Goal: Information Seeking & Learning: Learn about a topic

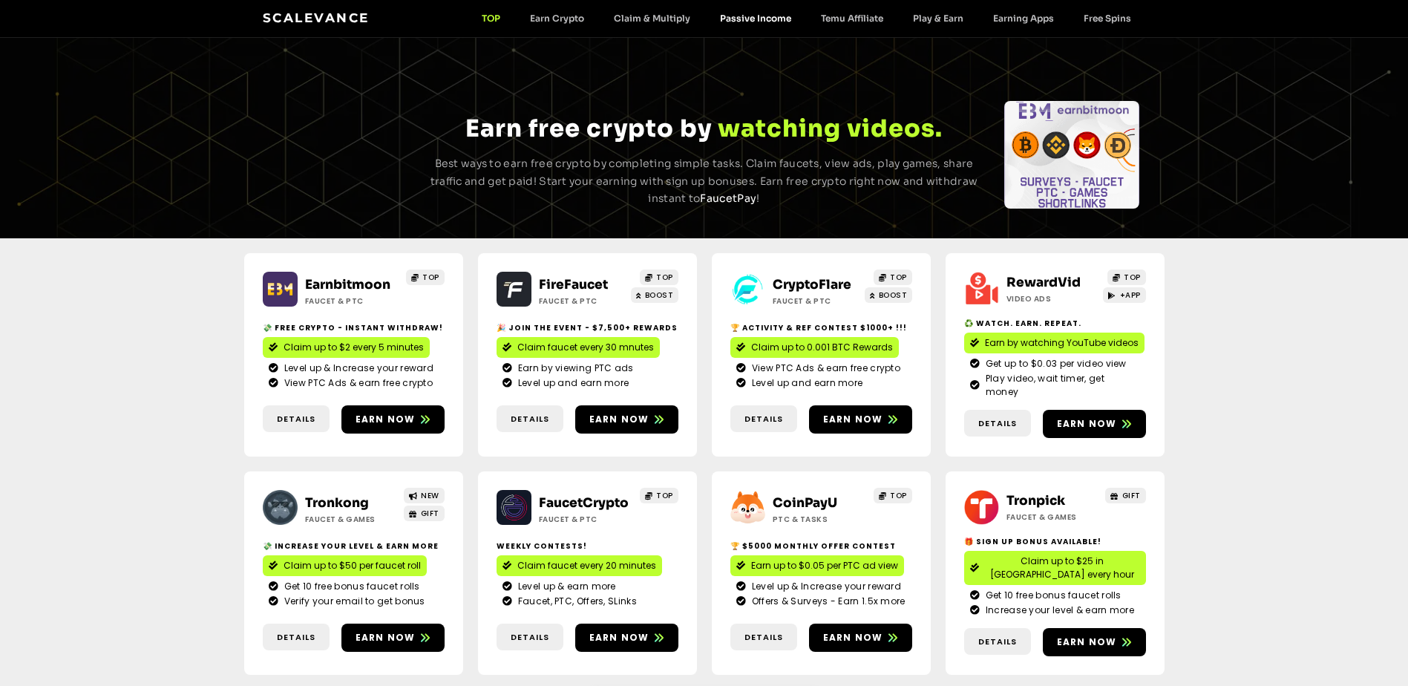
click at [752, 19] on link "Passive Income" at bounding box center [755, 18] width 101 height 11
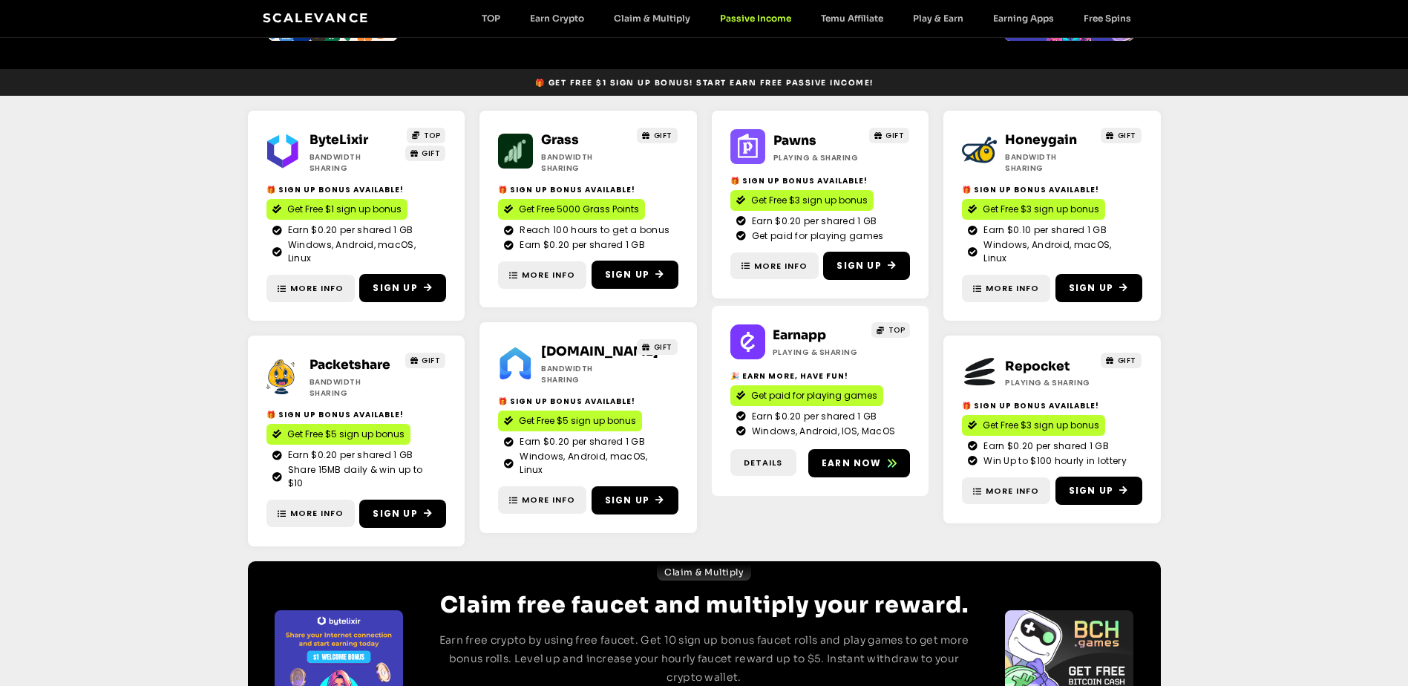
scroll to position [71, 0]
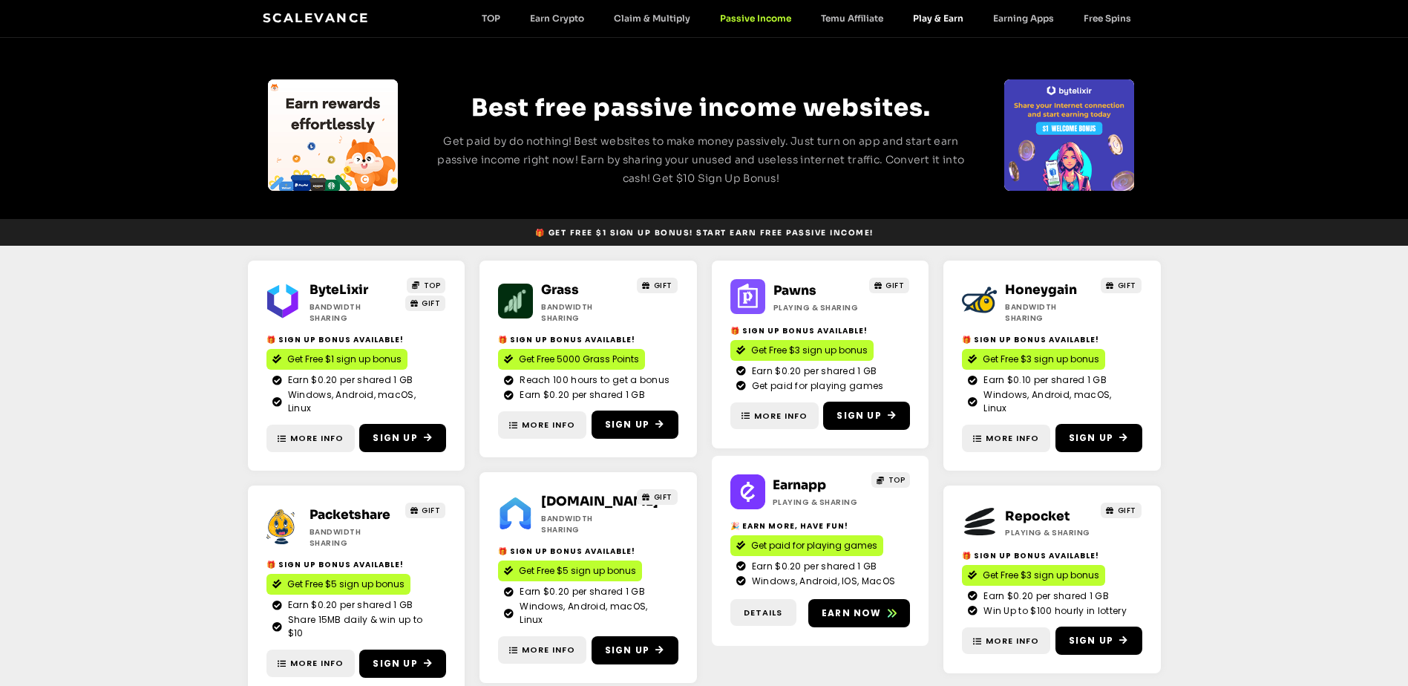
click at [927, 16] on link "Play & Earn" at bounding box center [938, 18] width 80 height 11
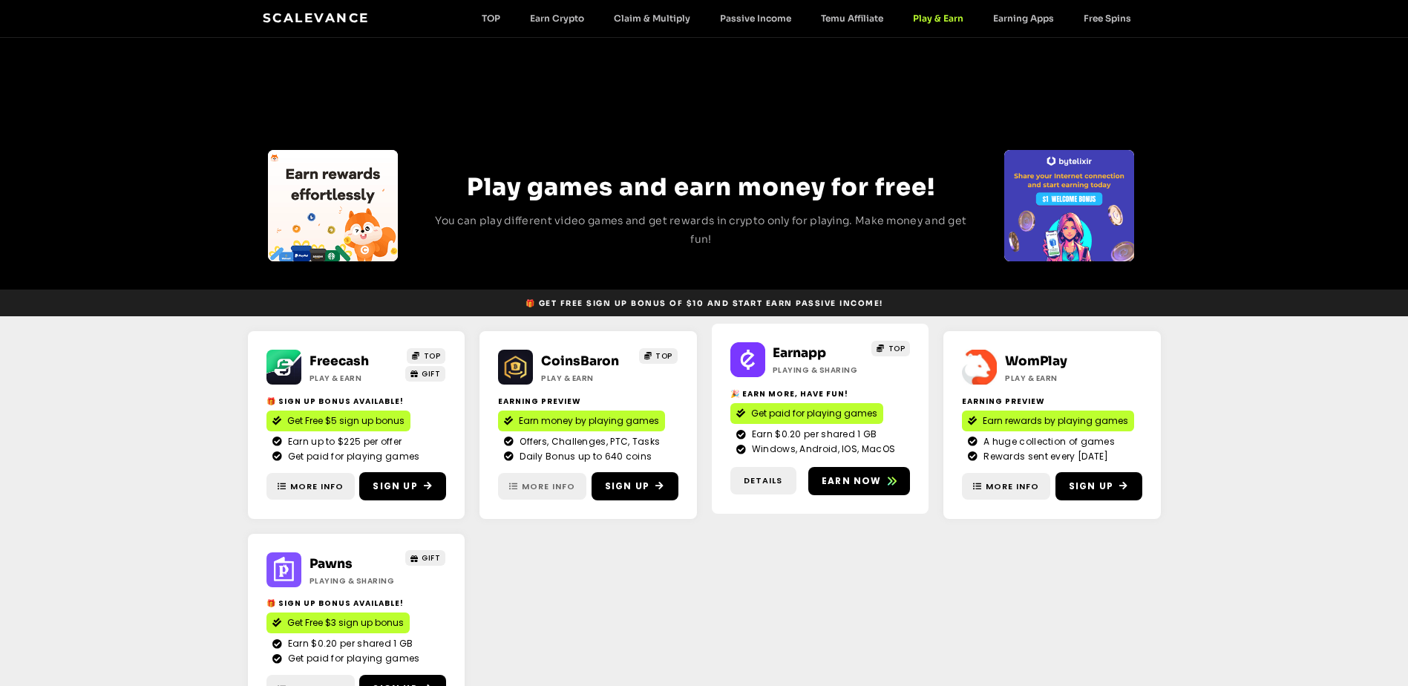
click at [541, 489] on span "More Info" at bounding box center [548, 486] width 53 height 13
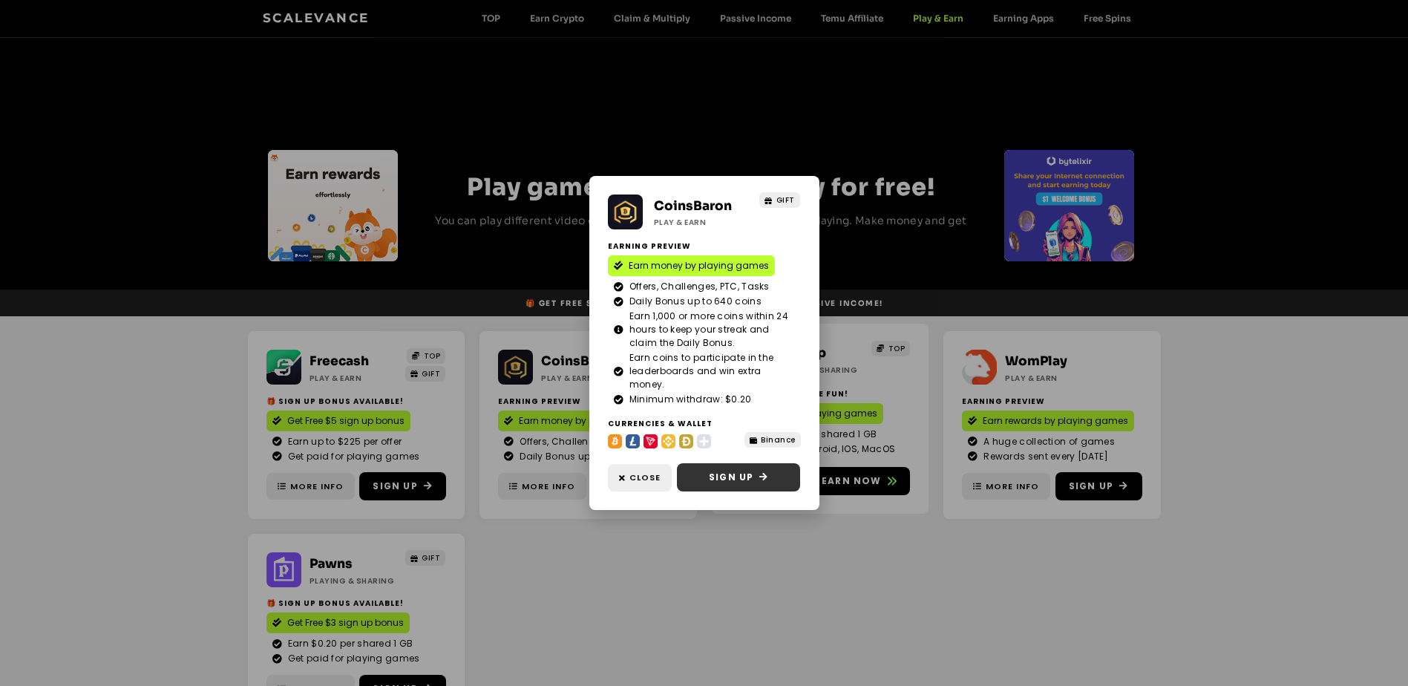
click at [716, 482] on span "Sign Up" at bounding box center [731, 477] width 45 height 13
click at [621, 105] on div "CoinsBaron Play & Earn GIFT Earning Preview Earn money by playing games Offers,…" at bounding box center [704, 343] width 1408 height 686
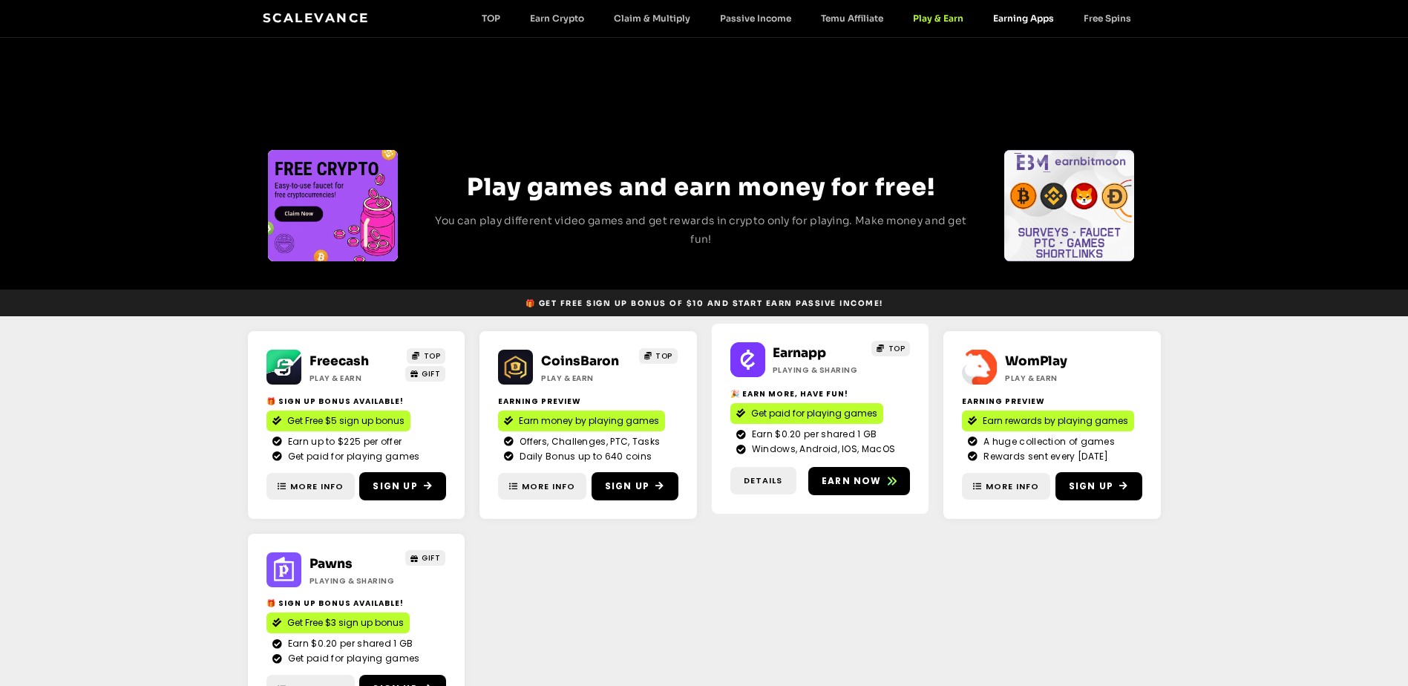
click at [1010, 20] on link "Earning Apps" at bounding box center [1023, 18] width 91 height 11
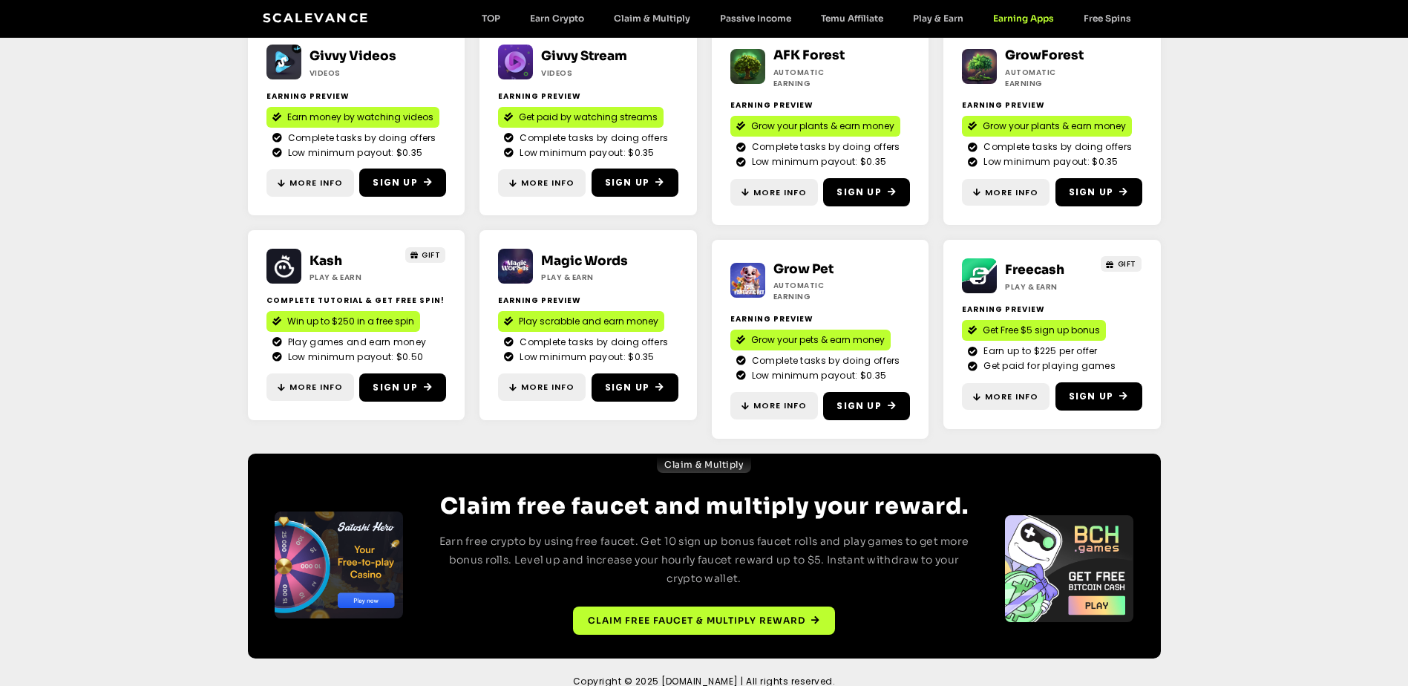
scroll to position [157, 0]
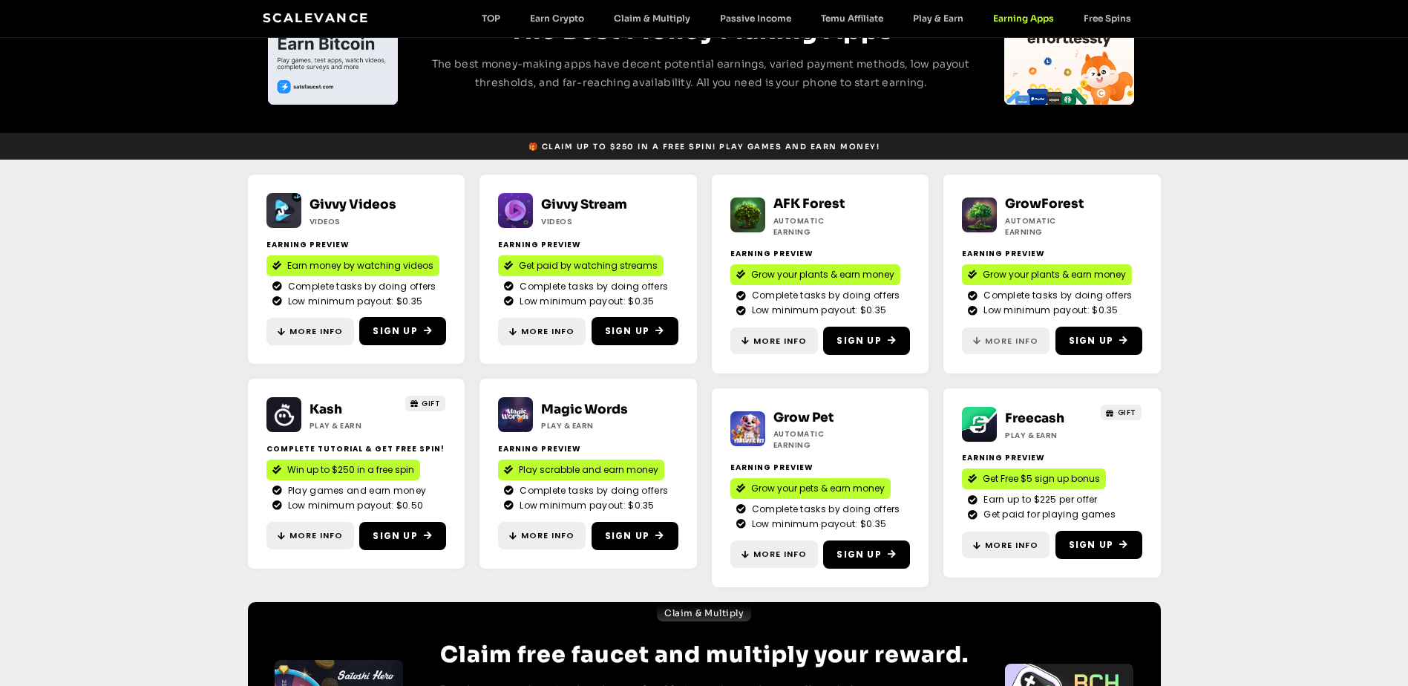
click at [1003, 336] on span "More Info" at bounding box center [1011, 341] width 53 height 13
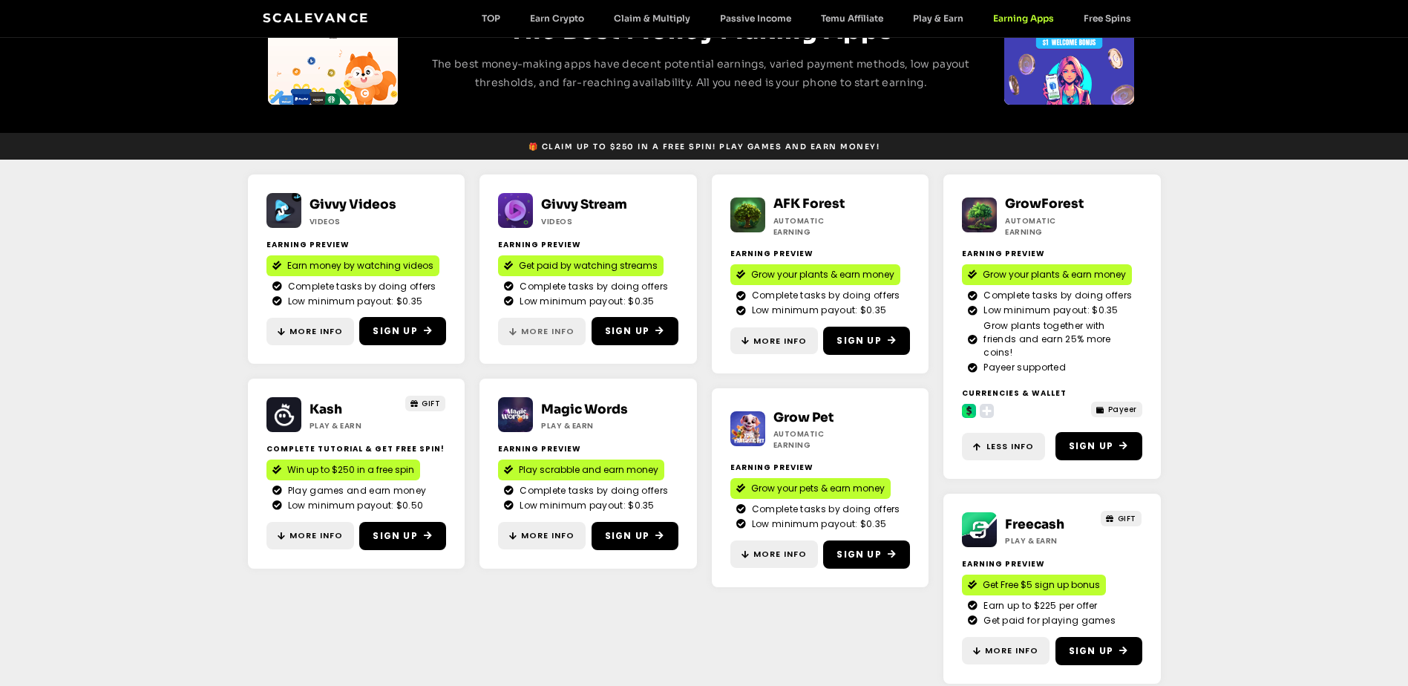
click at [540, 334] on span "More Info" at bounding box center [547, 331] width 53 height 13
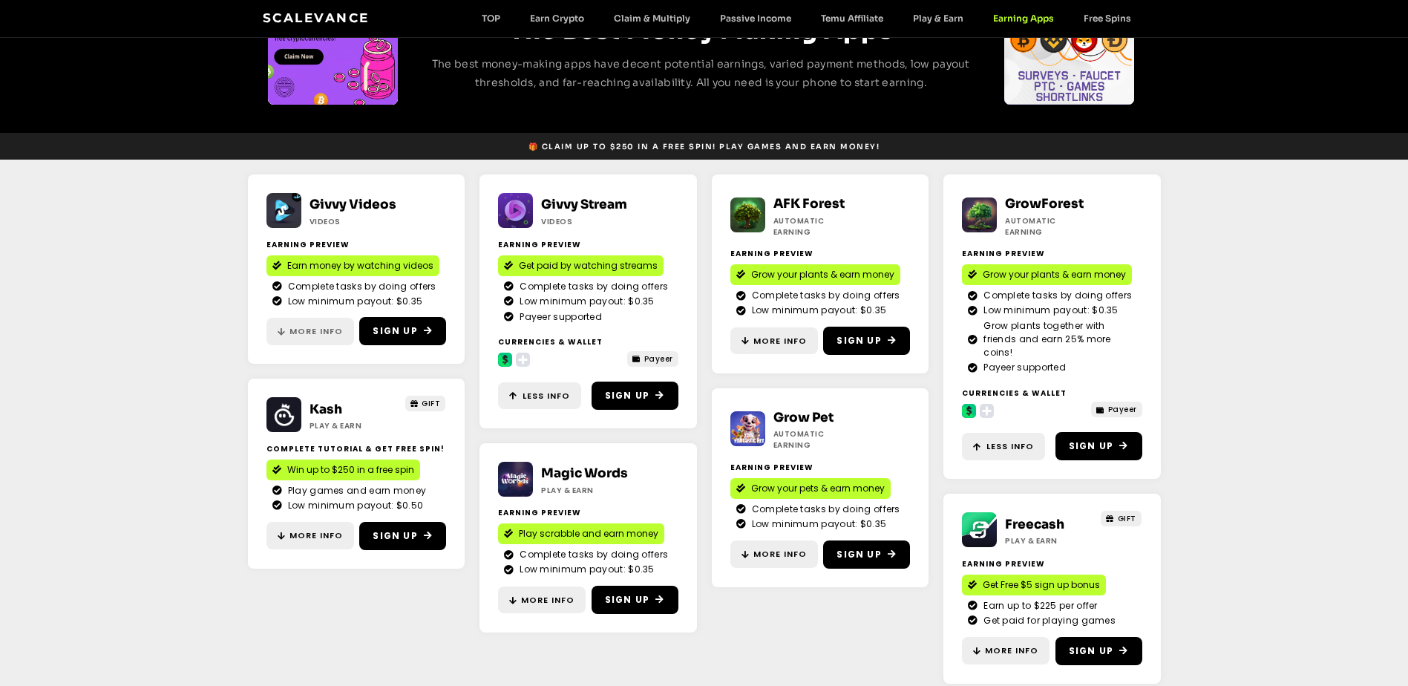
click at [302, 333] on span "More Info" at bounding box center [316, 331] width 53 height 13
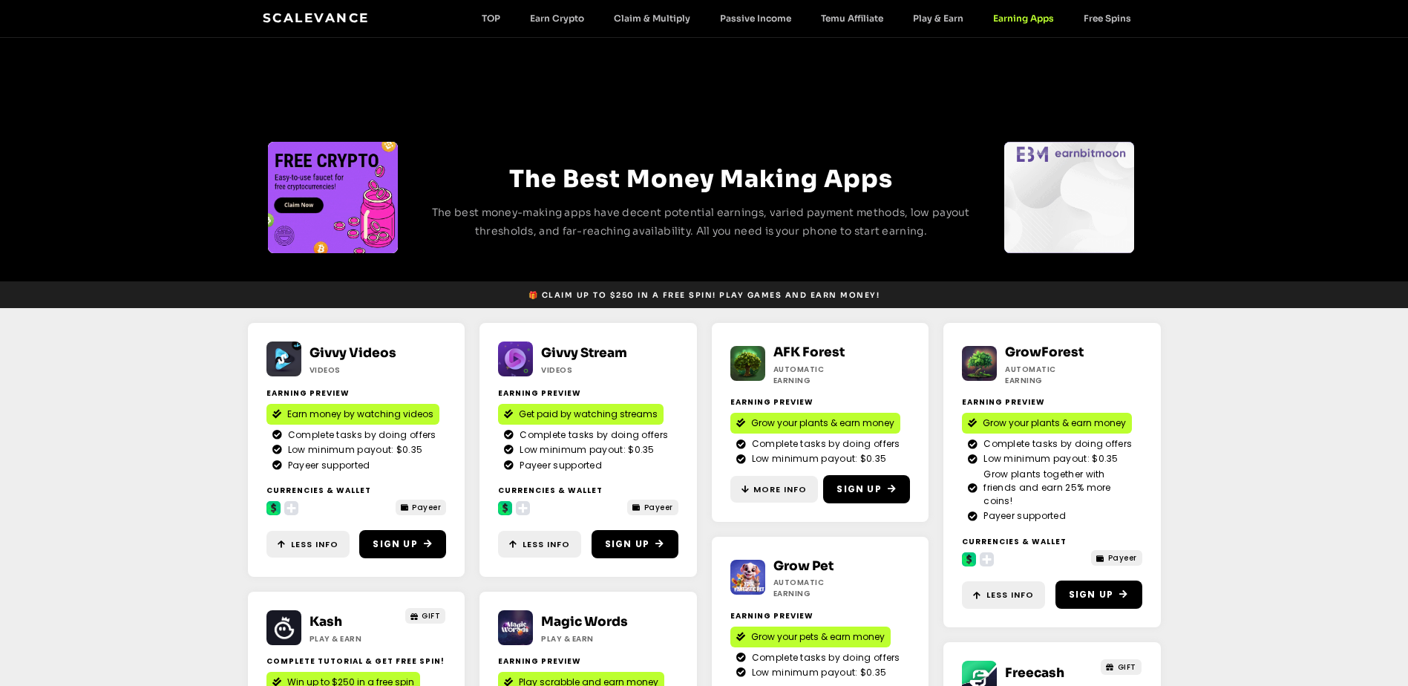
scroll to position [0, 0]
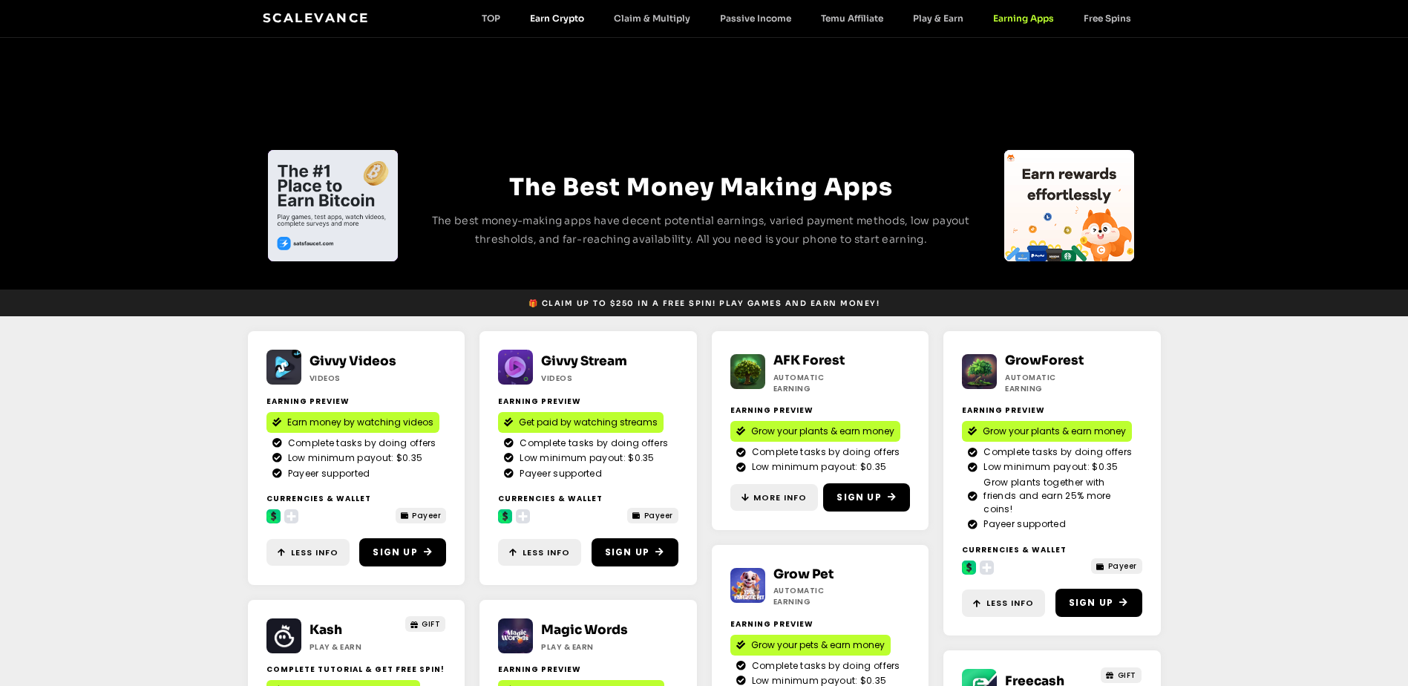
click at [570, 21] on link "Earn Crypto" at bounding box center [557, 18] width 84 height 11
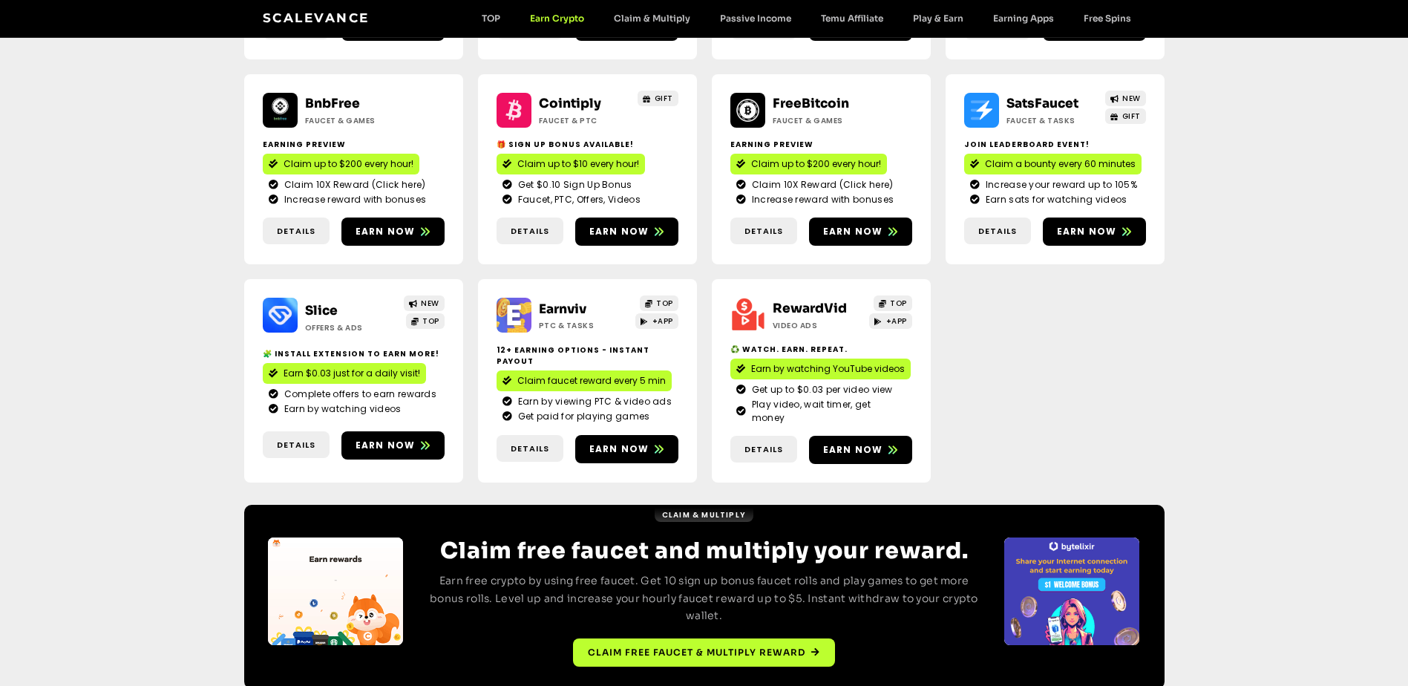
scroll to position [405, 0]
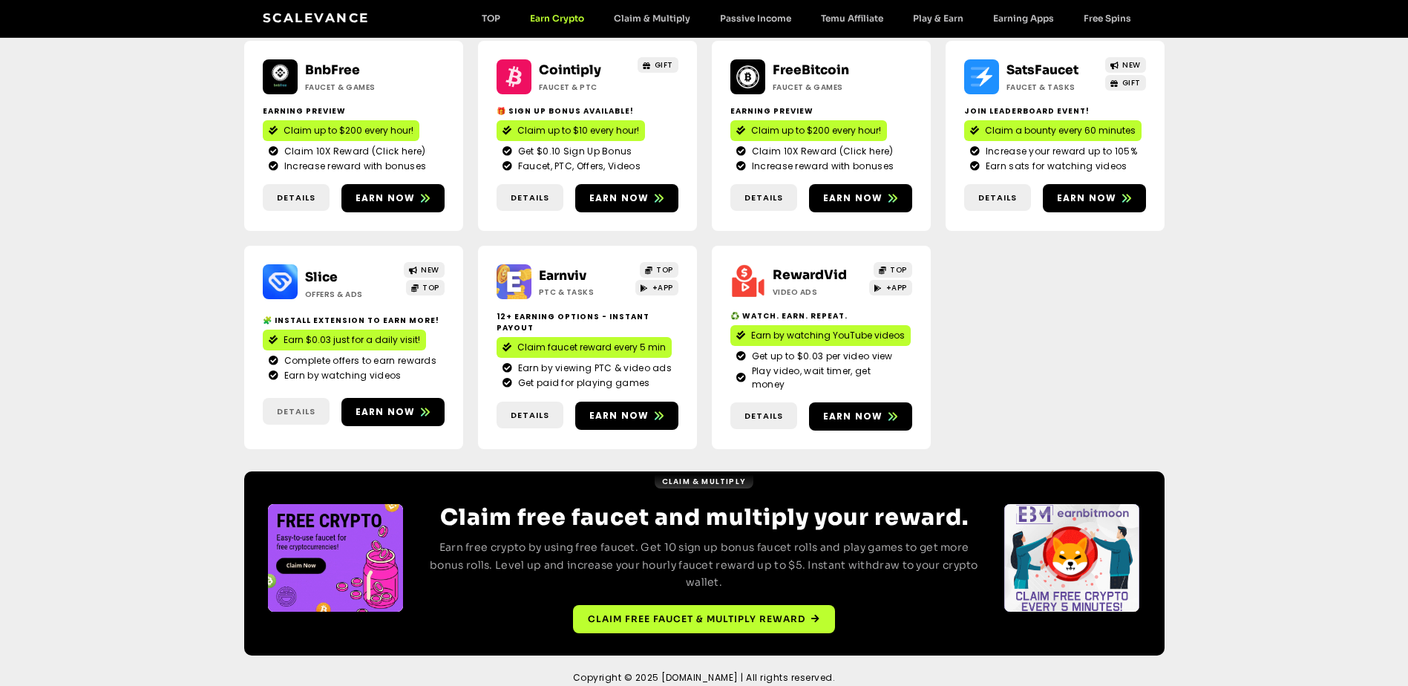
click at [285, 405] on span "Details" at bounding box center [296, 411] width 39 height 13
click at [290, 405] on span "Details" at bounding box center [296, 411] width 39 height 13
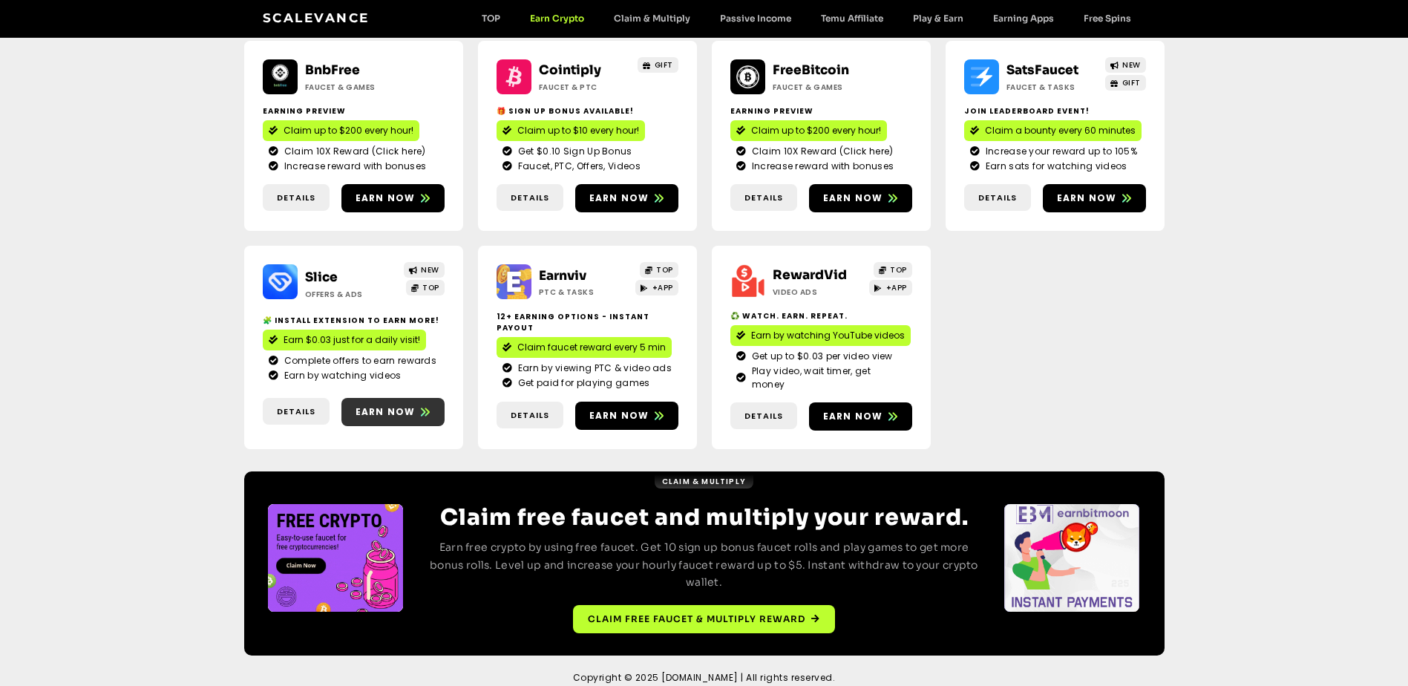
click at [365, 405] on span "Earn now" at bounding box center [386, 411] width 60 height 13
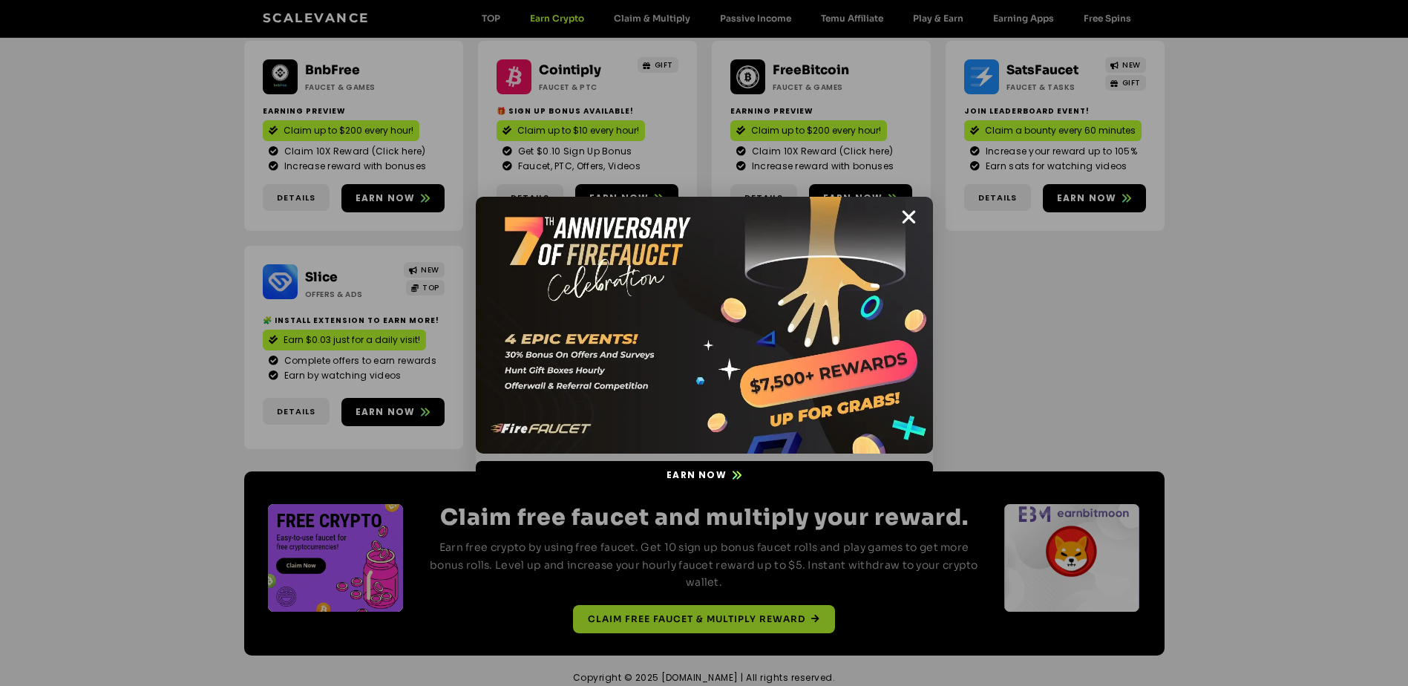
click at [908, 214] on icon "Close" at bounding box center [909, 217] width 19 height 19
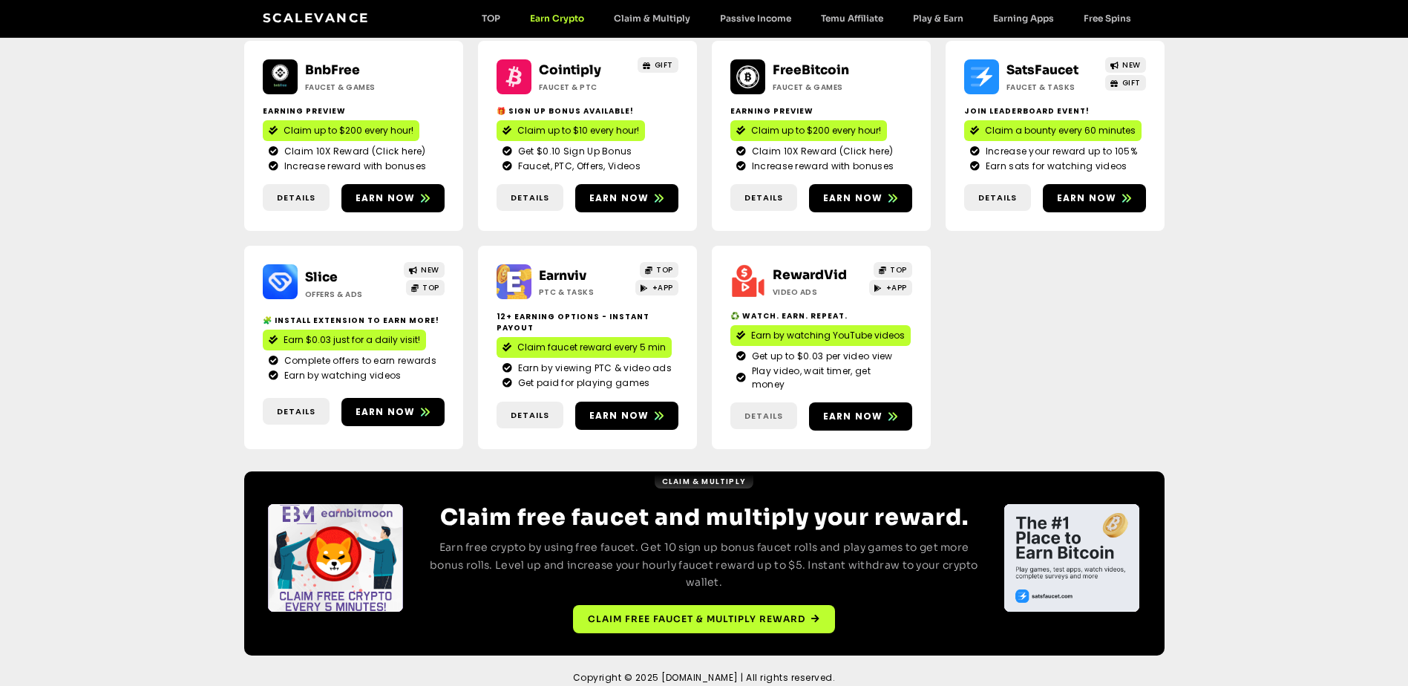
click at [766, 410] on span "Details" at bounding box center [764, 416] width 39 height 13
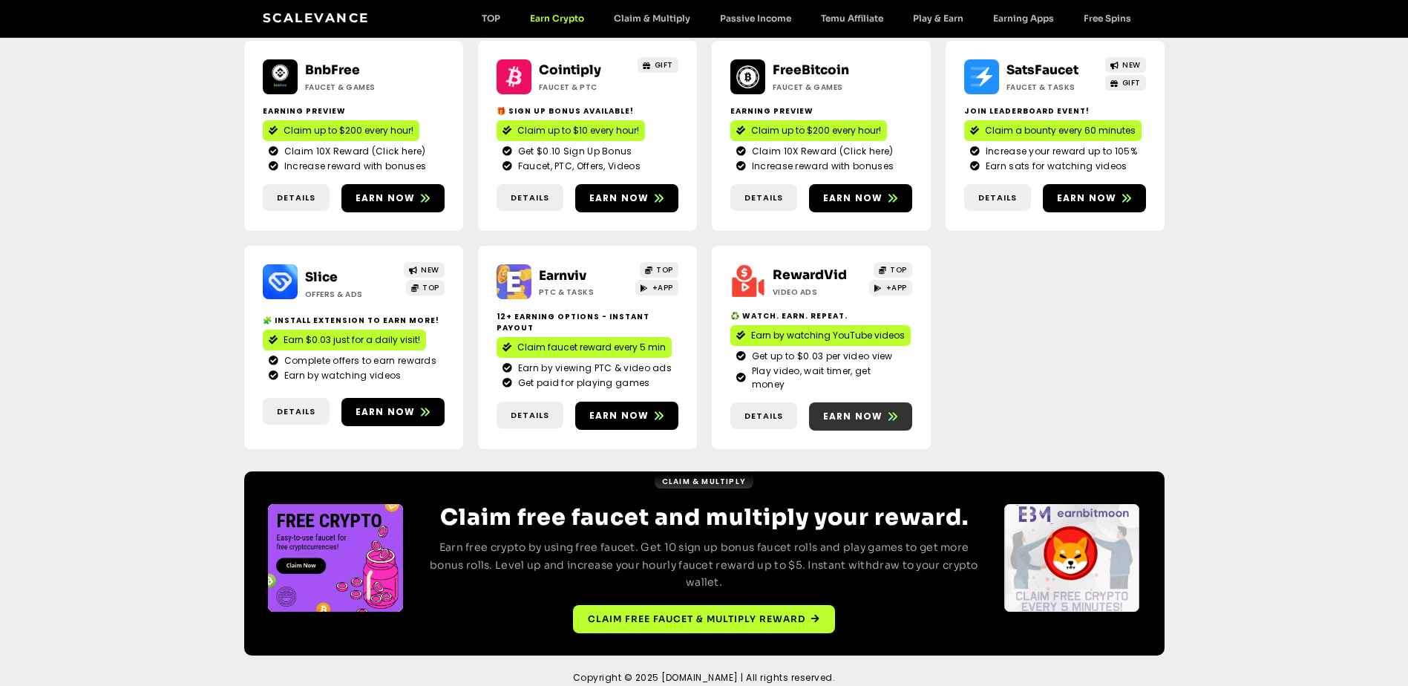
click at [843, 410] on span "Earn now" at bounding box center [853, 416] width 60 height 13
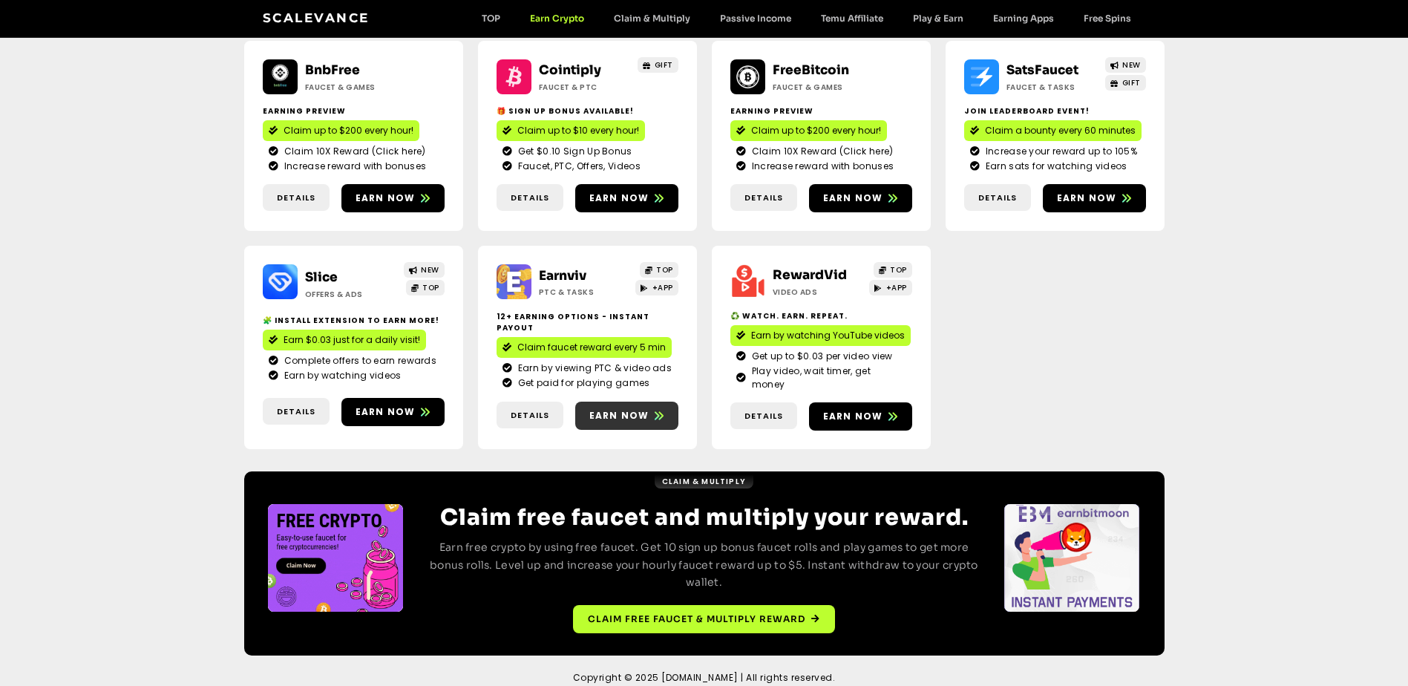
click at [613, 409] on span "Earn now" at bounding box center [619, 415] width 60 height 13
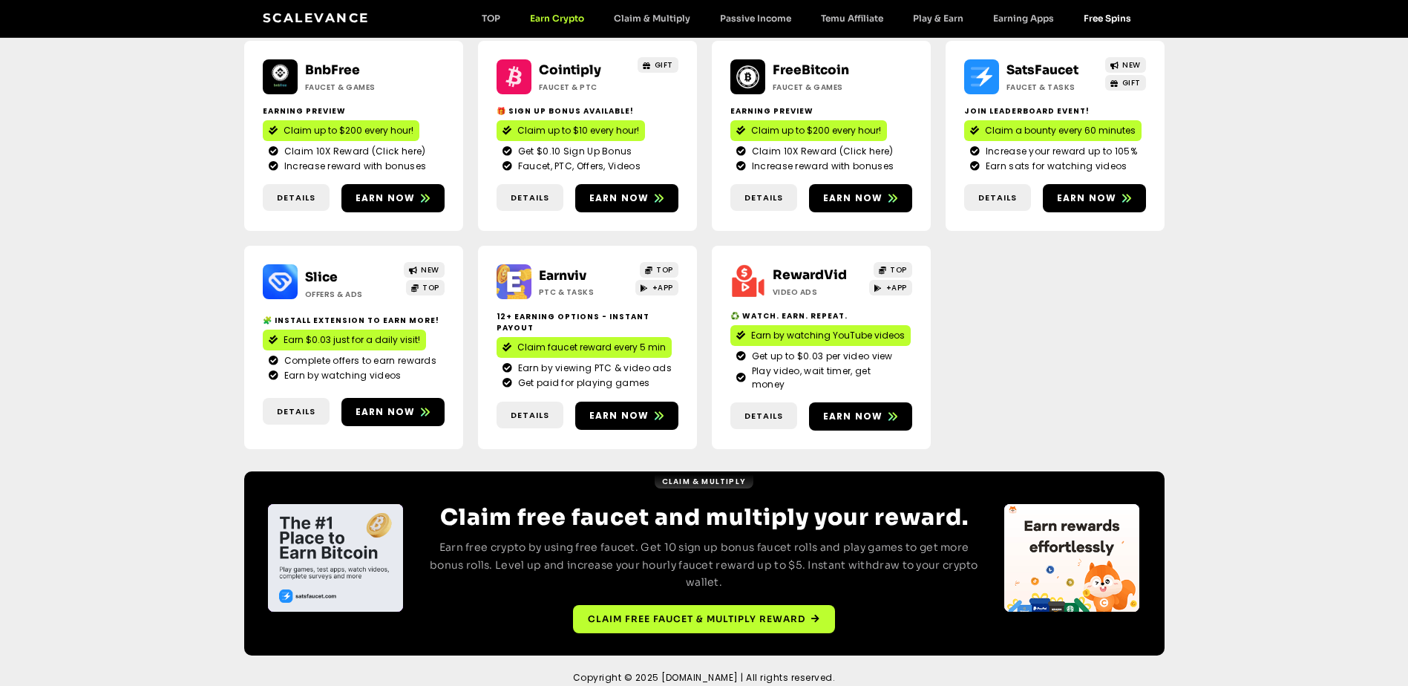
click at [1095, 19] on link "Free Spins" at bounding box center [1107, 18] width 77 height 11
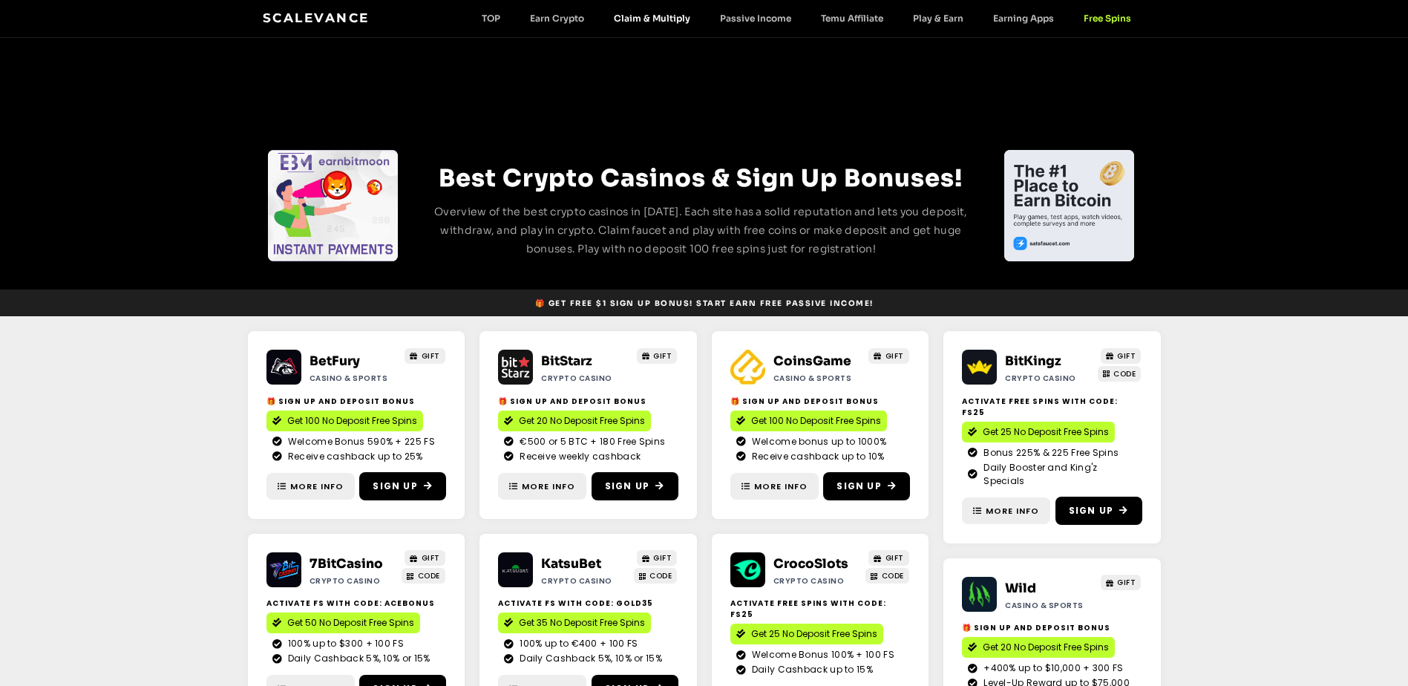
click at [654, 20] on link "Claim & Multiply" at bounding box center [652, 18] width 106 height 11
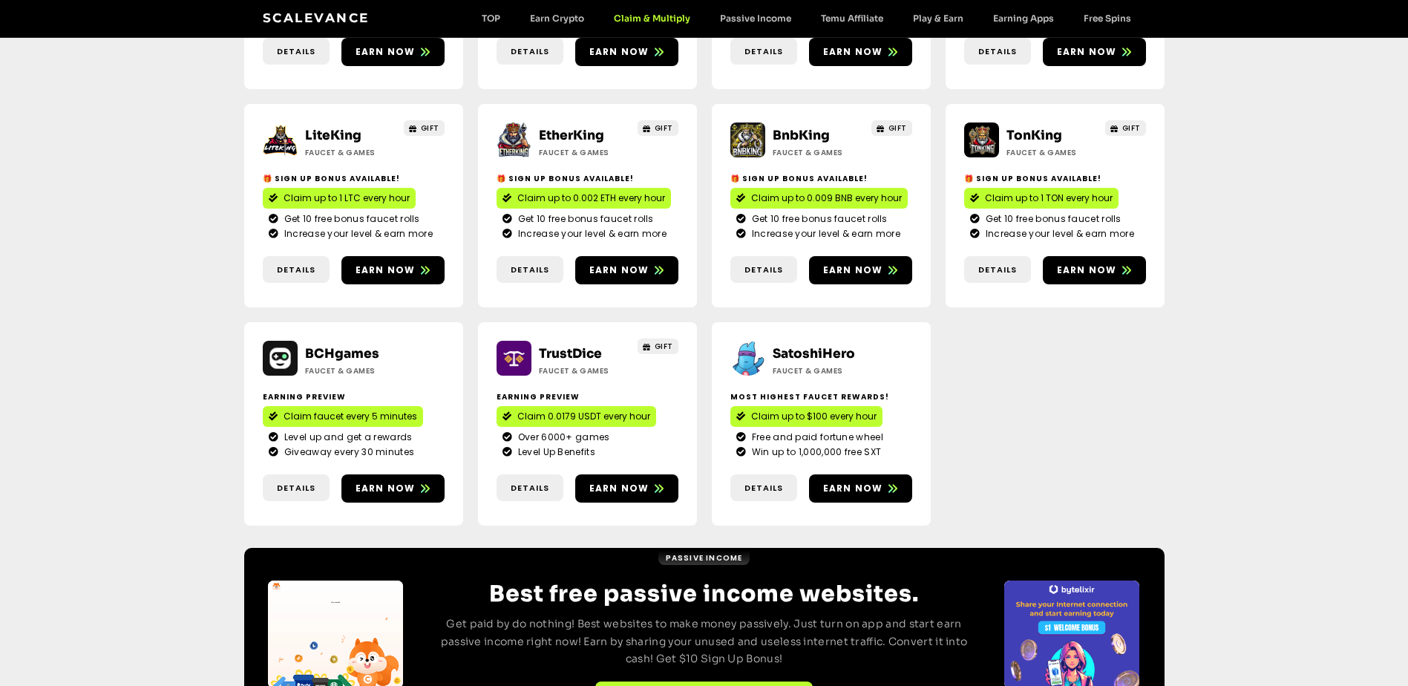
scroll to position [807, 0]
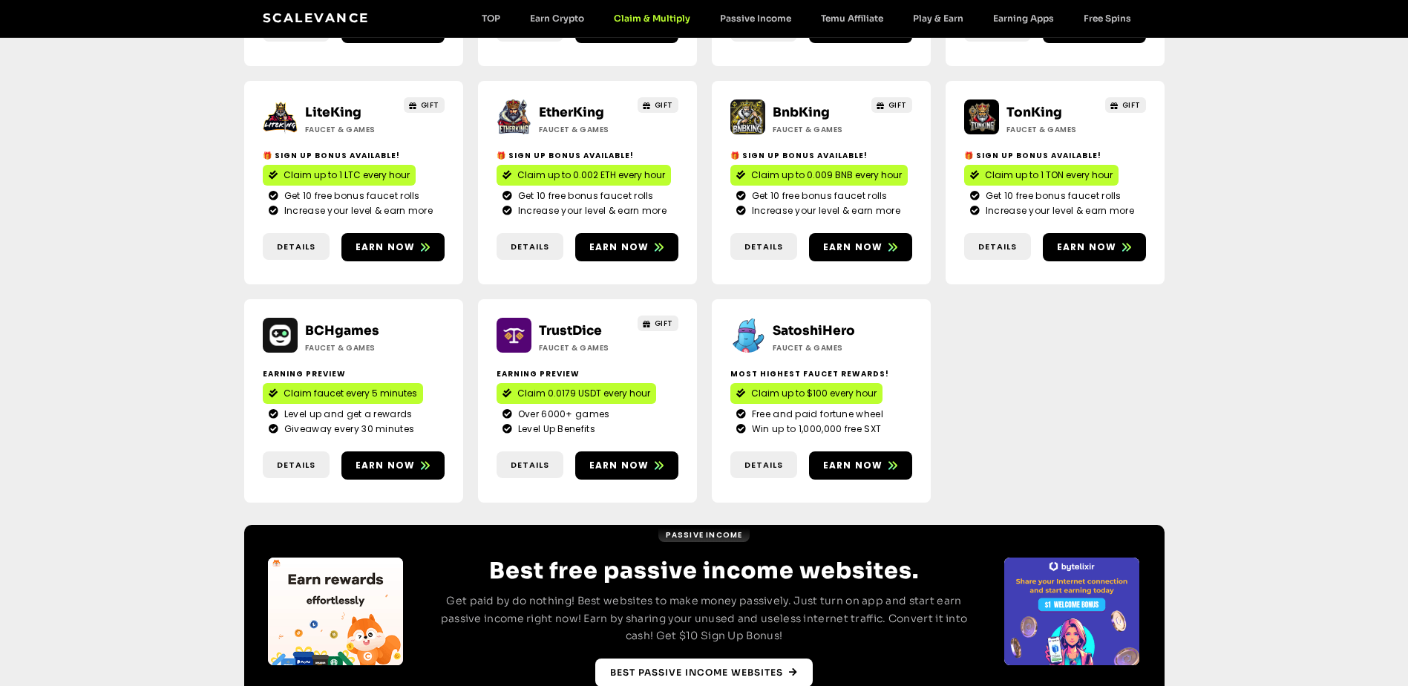
click at [681, 666] on span "Best Passive Income websites" at bounding box center [696, 672] width 173 height 13
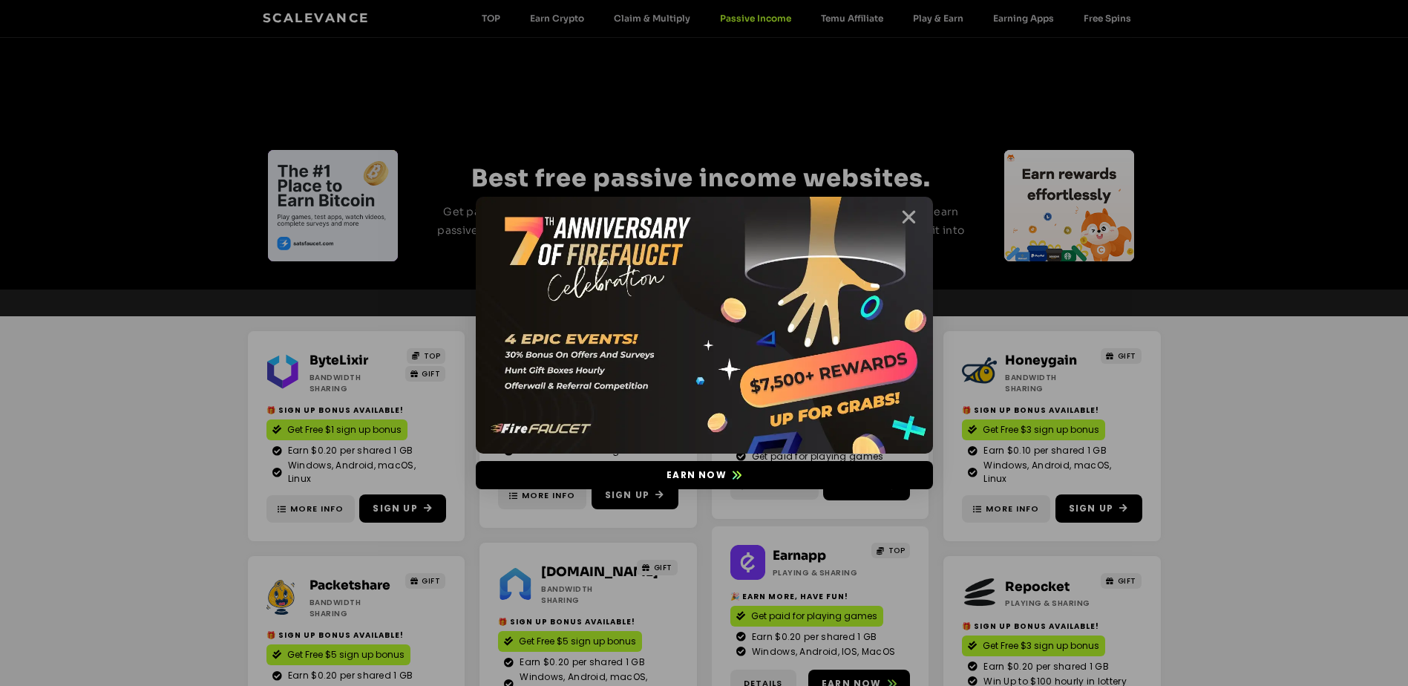
click at [903, 215] on icon "Close" at bounding box center [909, 217] width 19 height 19
